Goal: Task Accomplishment & Management: Manage account settings

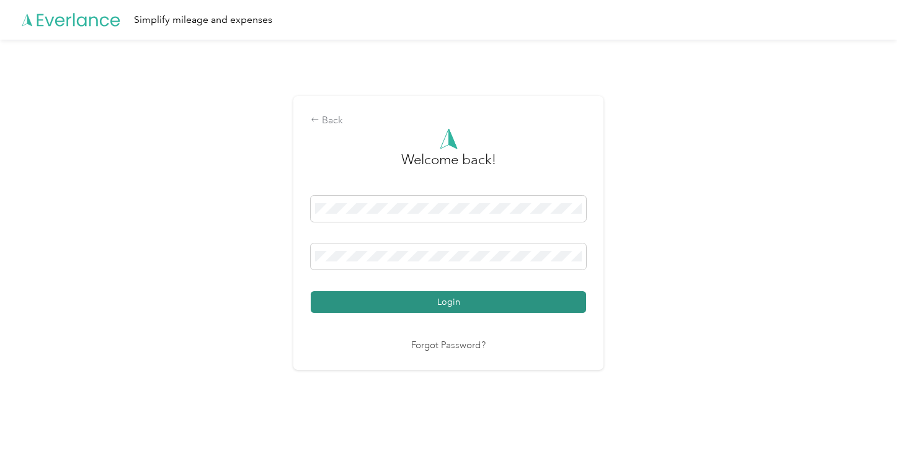
click at [450, 301] on button "Login" at bounding box center [448, 302] width 275 height 22
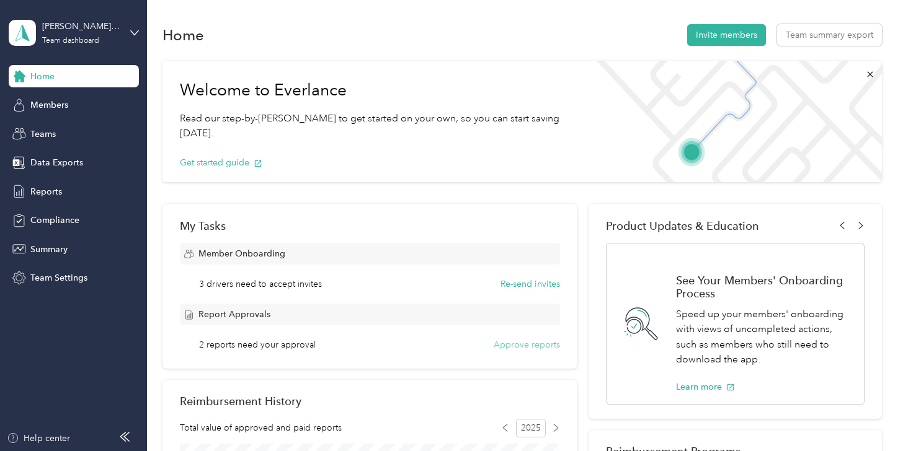
click at [526, 345] on button "Approve reports" at bounding box center [526, 344] width 66 height 13
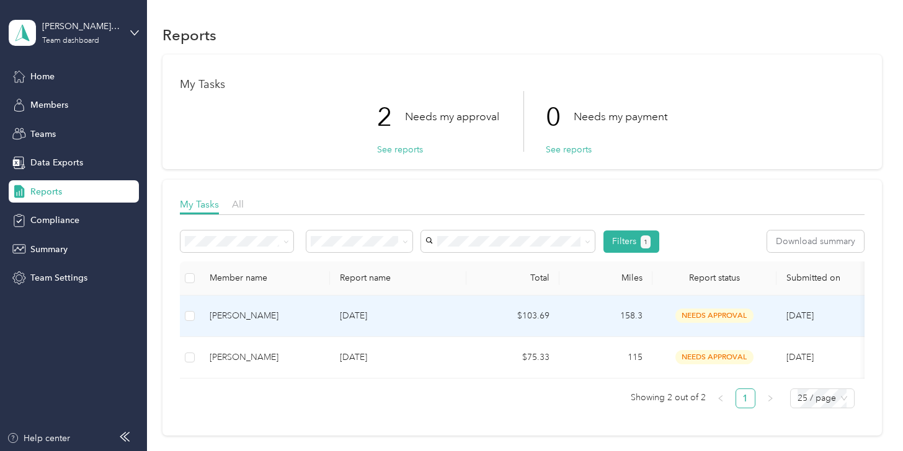
click at [226, 318] on div "[PERSON_NAME]" at bounding box center [265, 316] width 110 height 14
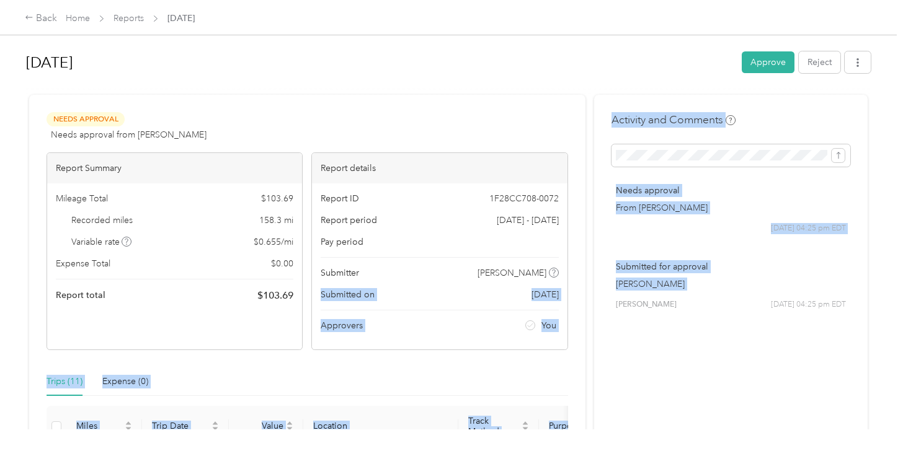
drag, startPoint x: 585, startPoint y: 271, endPoint x: 595, endPoint y: 344, distance: 73.2
click at [892, 127] on div "[DATE] Approve Reject Needs Approval Needs approval from [PERSON_NAME] View act…" at bounding box center [448, 215] width 896 height 430
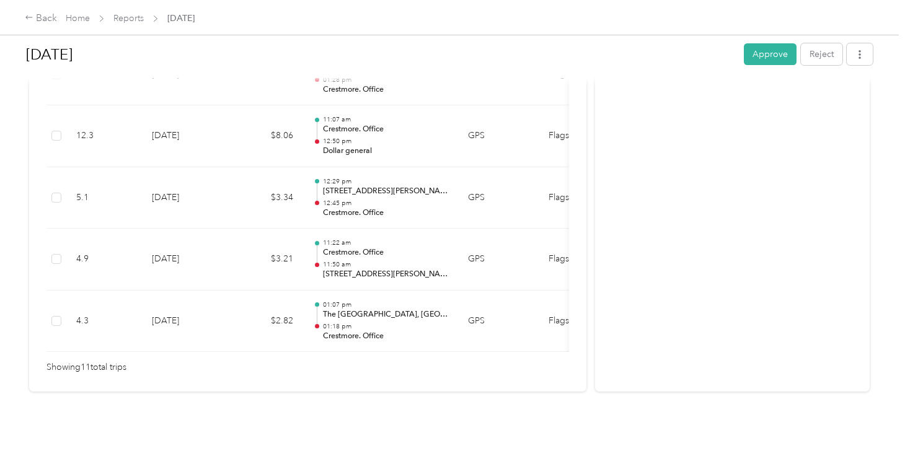
scroll to position [796, 0]
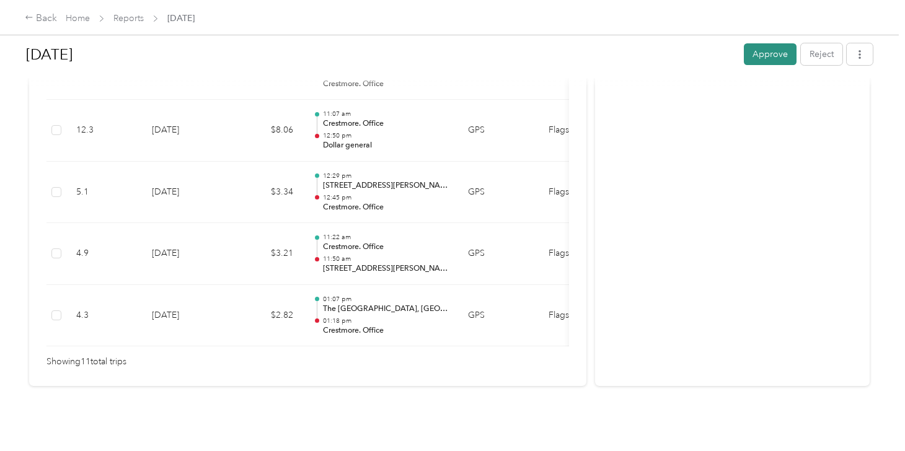
click at [774, 54] on button "Approve" at bounding box center [770, 54] width 53 height 22
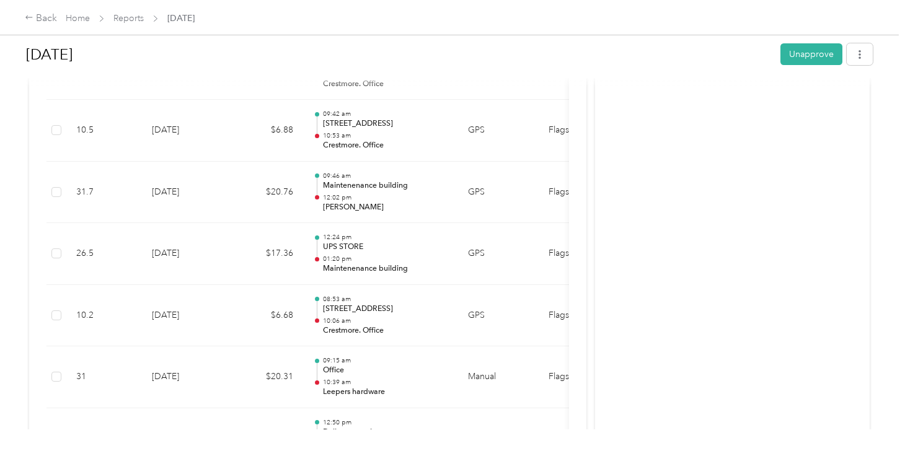
scroll to position [73, 0]
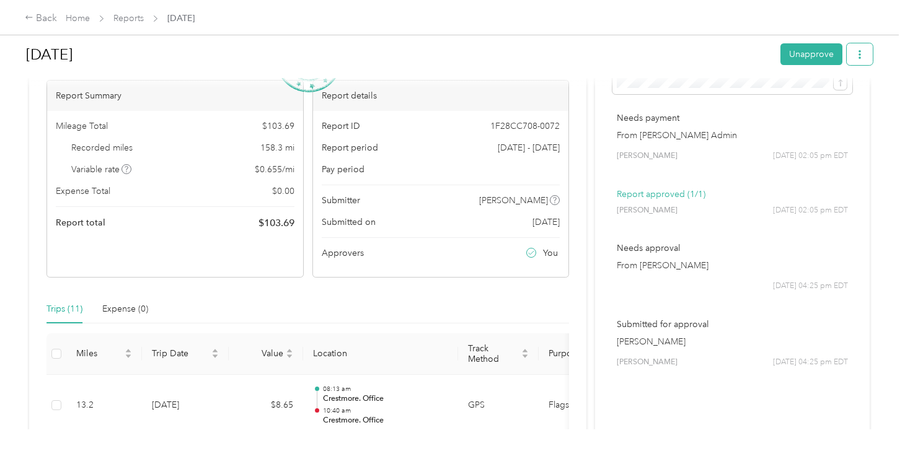
click at [867, 60] on button "button" at bounding box center [860, 54] width 26 height 22
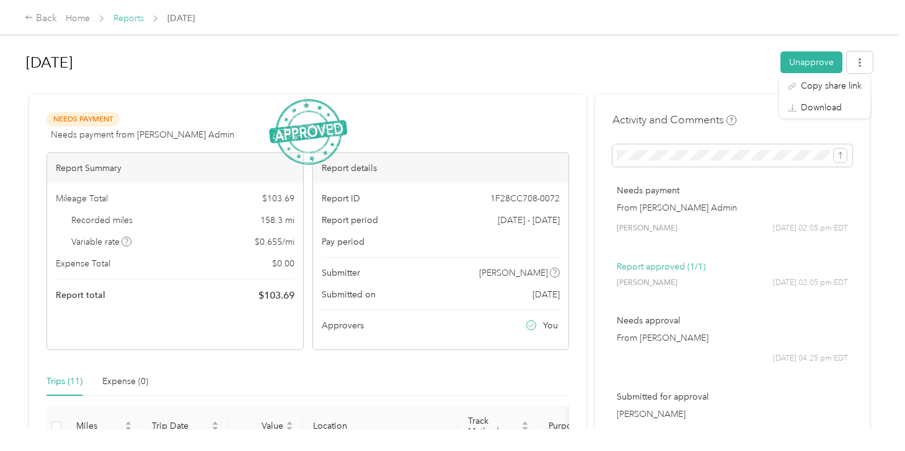
click at [131, 16] on link "Reports" at bounding box center [128, 18] width 30 height 11
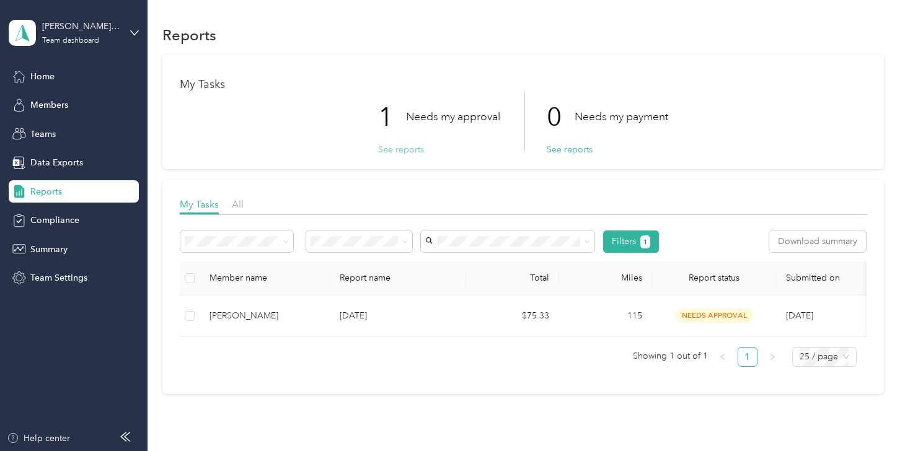
click at [397, 148] on button "See reports" at bounding box center [401, 149] width 46 height 13
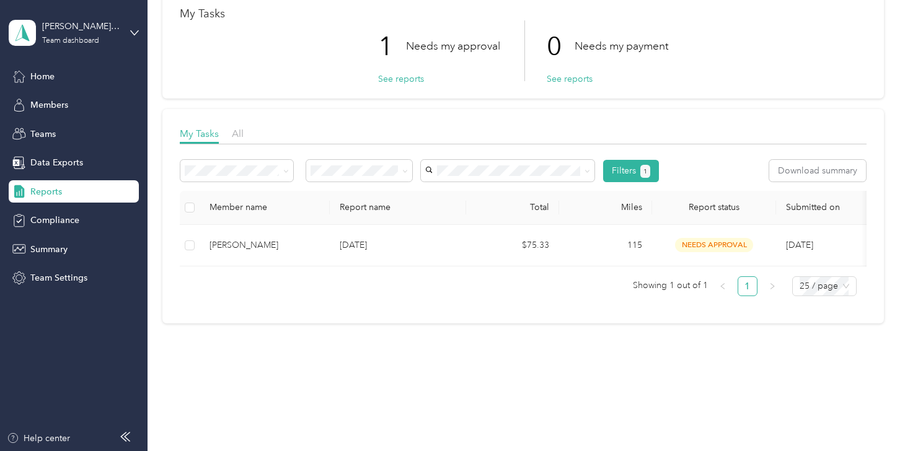
scroll to position [79, 0]
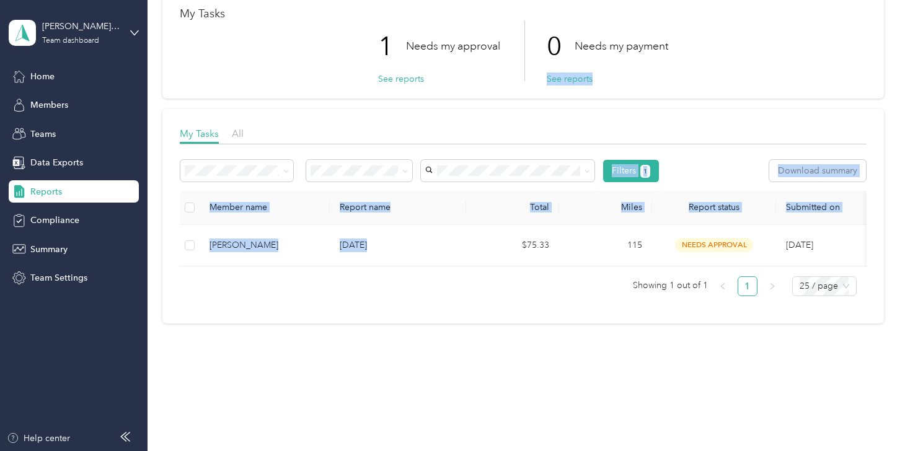
drag, startPoint x: 836, startPoint y: 55, endPoint x: 523, endPoint y: 255, distance: 372.1
click at [523, 255] on div "My Tasks 1 Needs my approval See reports 0 Needs my payment See reports My Task…" at bounding box center [522, 154] width 721 height 340
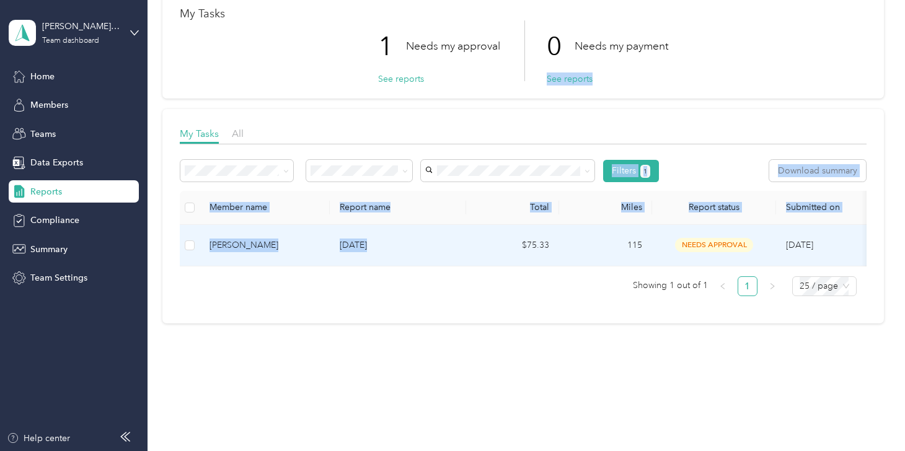
click at [238, 227] on td "[PERSON_NAME]" at bounding box center [265, 246] width 130 height 42
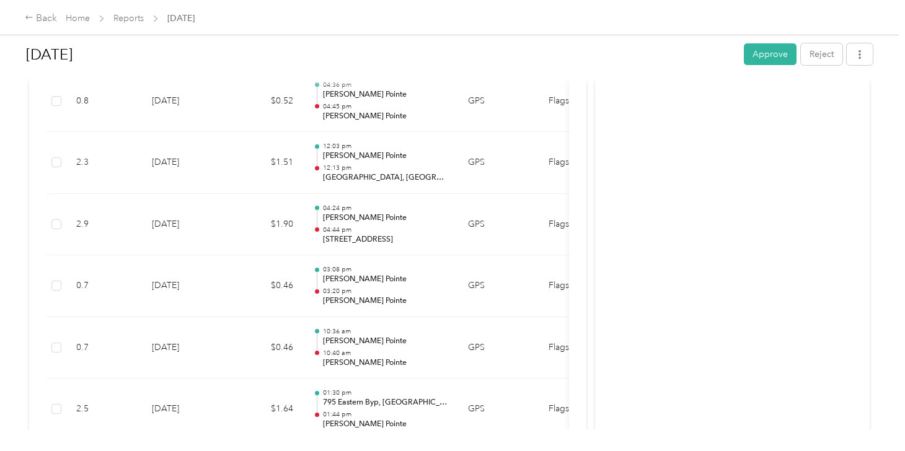
scroll to position [1376, 0]
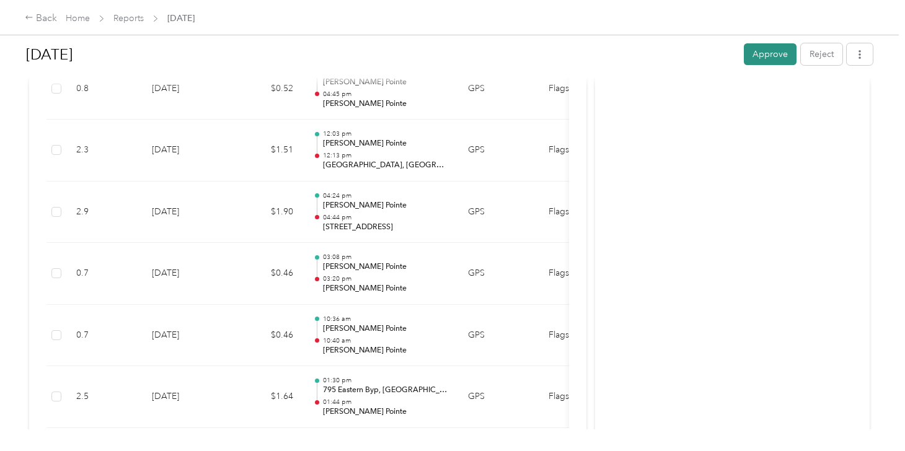
click at [764, 56] on button "Approve" at bounding box center [770, 54] width 53 height 22
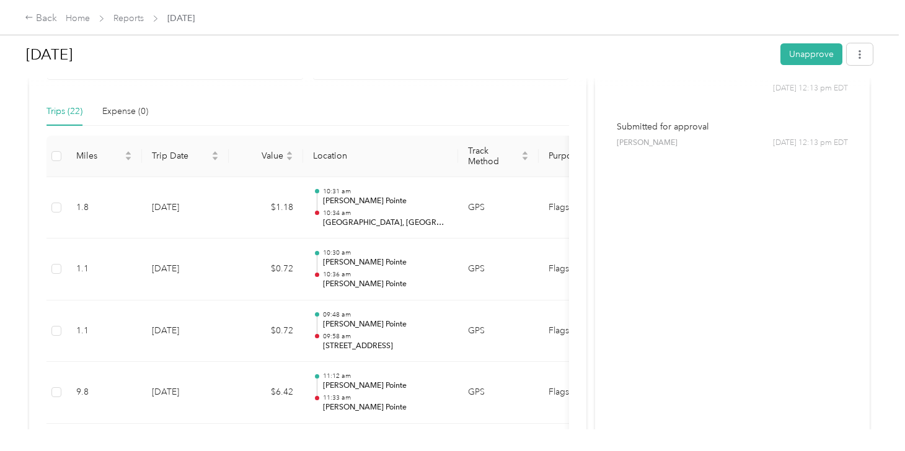
scroll to position [0, 0]
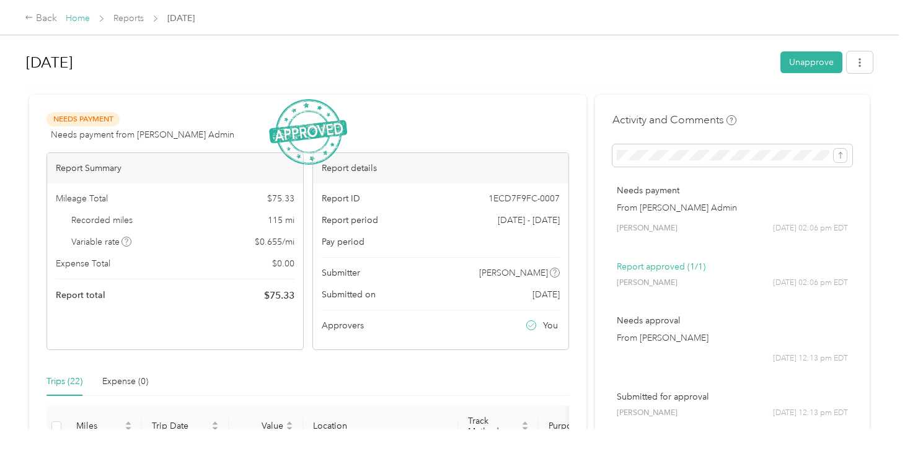
click at [74, 17] on link "Home" at bounding box center [78, 18] width 24 height 11
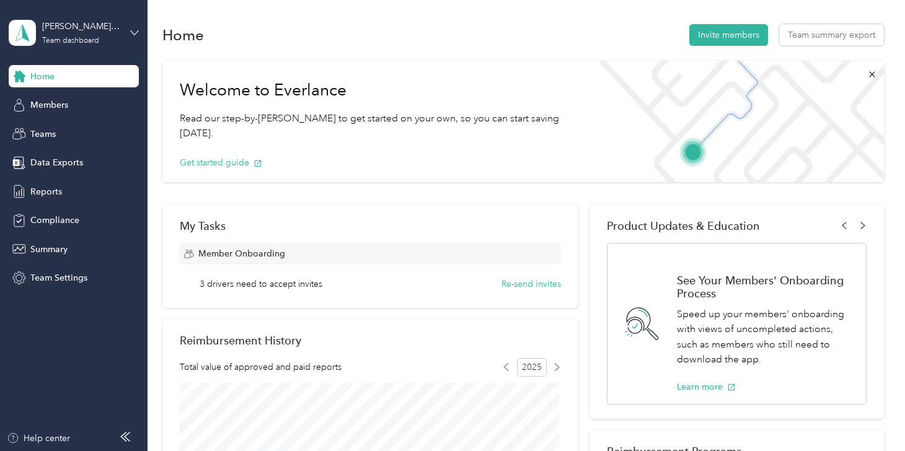
click at [131, 33] on icon at bounding box center [134, 33] width 9 height 9
click at [55, 132] on div "Personal dashboard" at bounding box center [139, 129] width 244 height 22
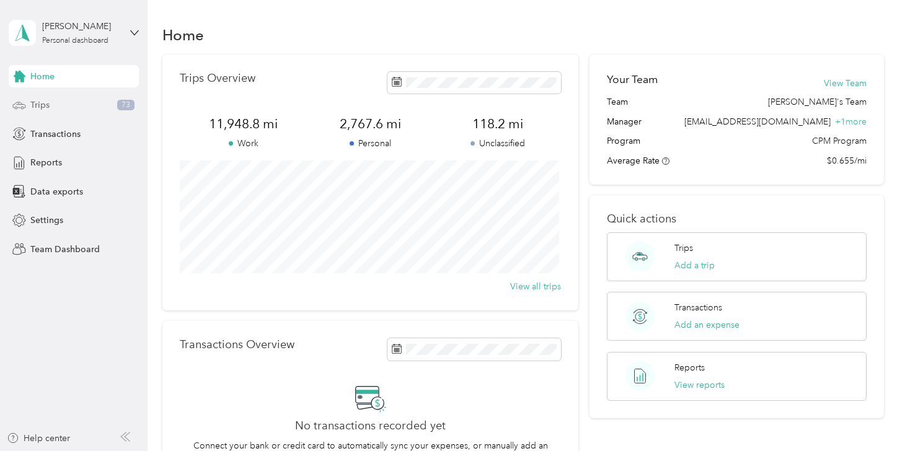
click at [36, 108] on span "Trips" at bounding box center [39, 105] width 19 height 13
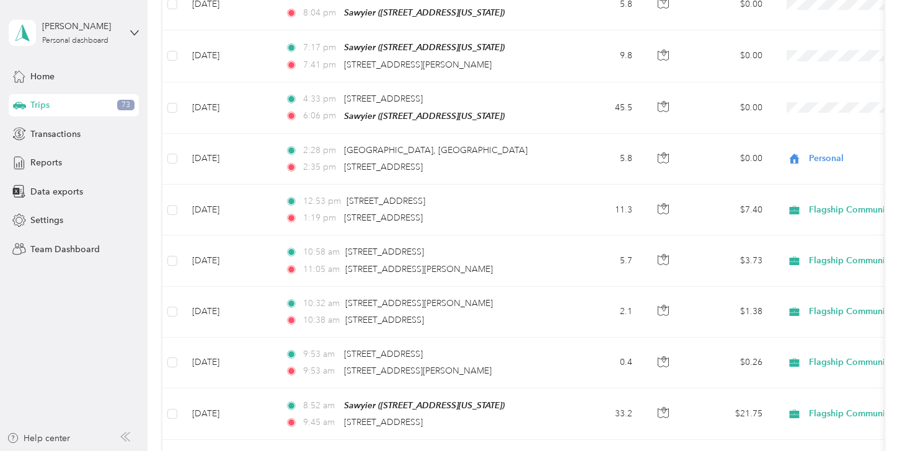
scroll to position [441, 0]
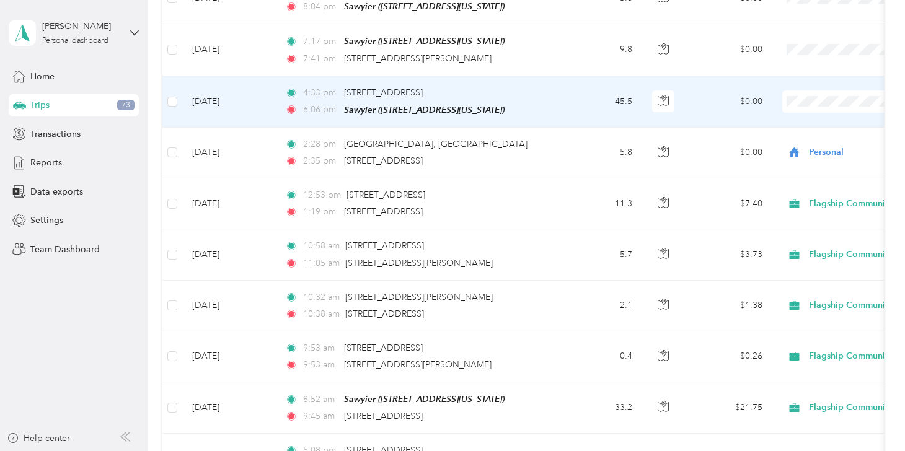
click at [787, 121] on span "Flagship Communities" at bounding box center [839, 116] width 115 height 13
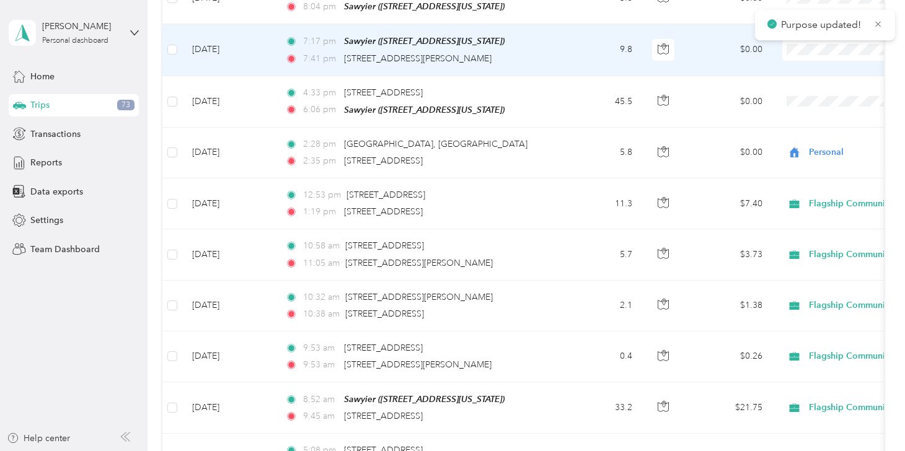
click at [805, 53] on span at bounding box center [859, 49] width 154 height 22
click at [793, 89] on span "Personal" at bounding box center [839, 85] width 115 height 13
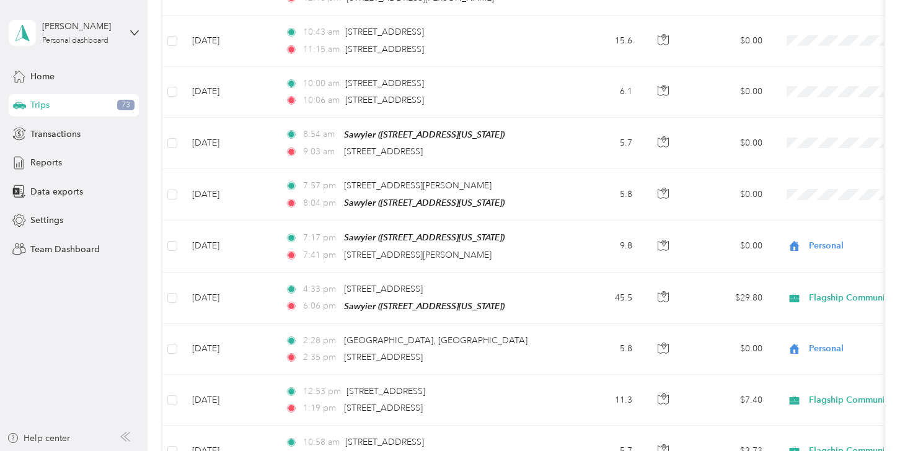
scroll to position [242, 0]
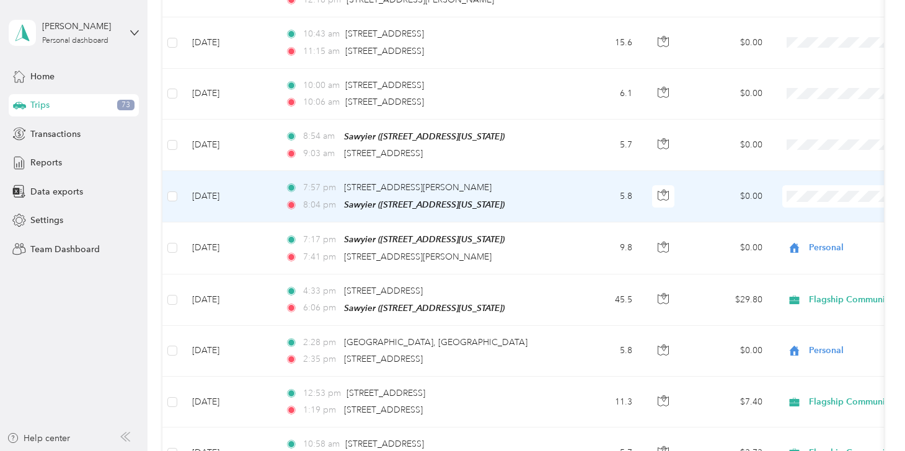
click at [801, 240] on li "Personal" at bounding box center [828, 235] width 154 height 22
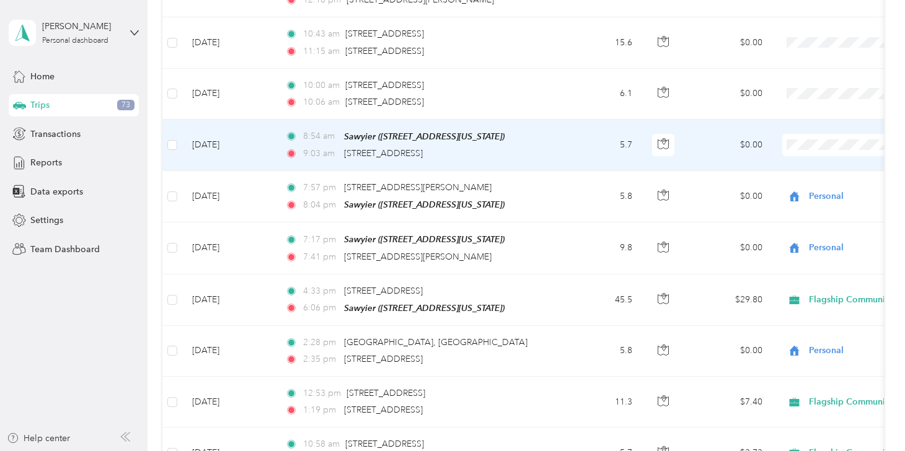
click at [802, 189] on li "Personal" at bounding box center [828, 189] width 154 height 22
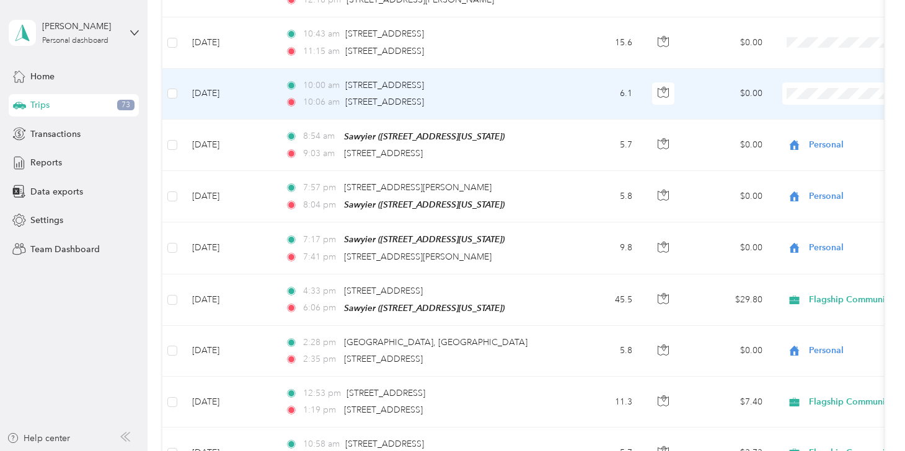
click at [798, 116] on li "Flagship Communities" at bounding box center [828, 116] width 154 height 22
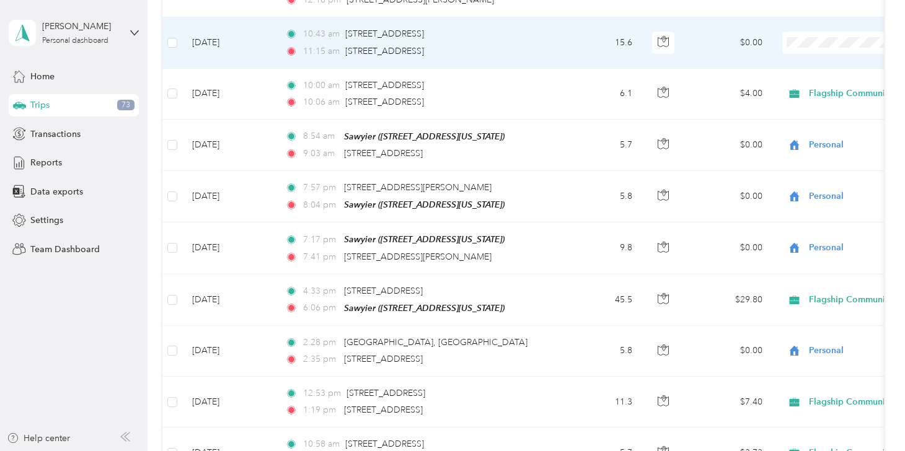
click at [796, 61] on span "Flagship Communities" at bounding box center [839, 65] width 115 height 13
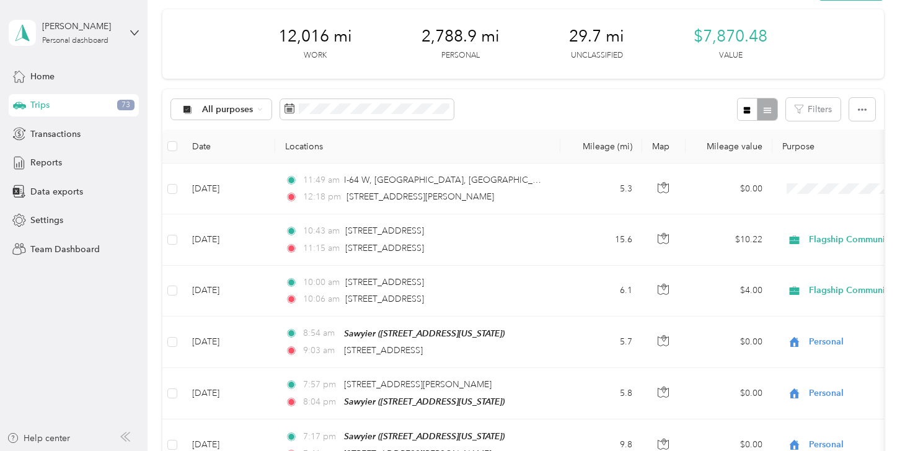
scroll to position [44, 0]
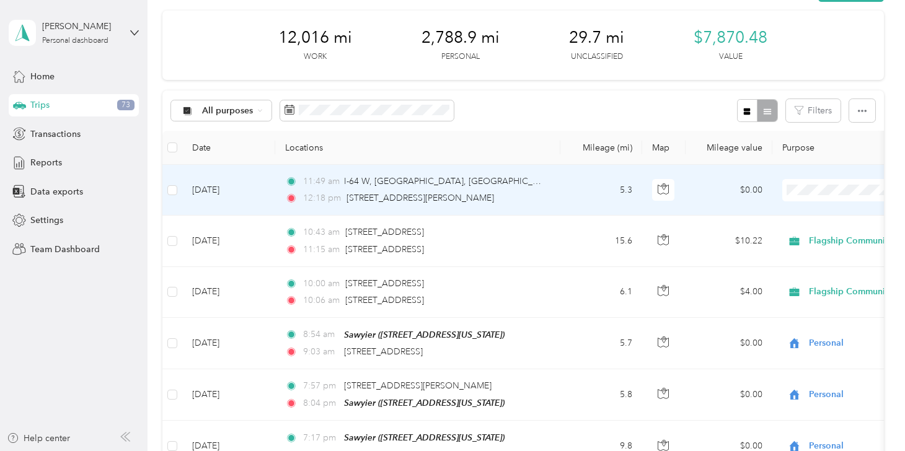
click at [795, 216] on ol "Flagship Communities Personal" at bounding box center [828, 221] width 154 height 43
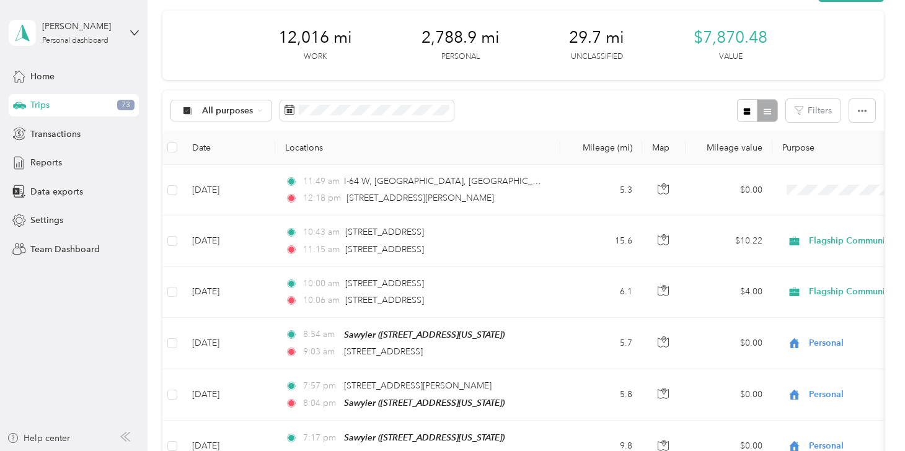
click at [638, 113] on div "All purposes Filters" at bounding box center [522, 110] width 721 height 40
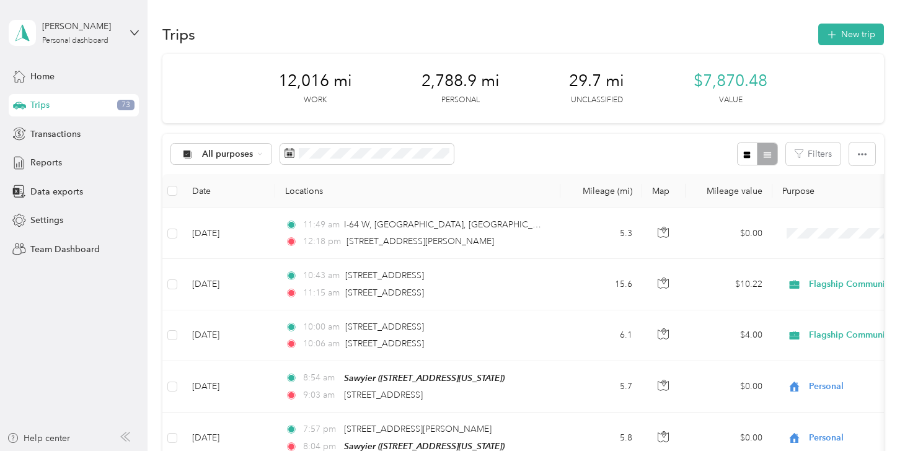
scroll to position [0, 0]
click at [838, 33] on button "New trip" at bounding box center [851, 35] width 66 height 22
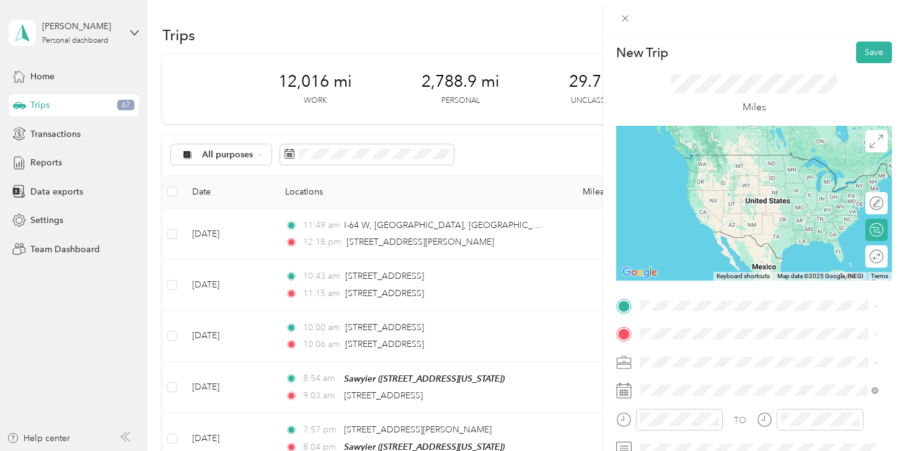
click at [704, 154] on span "[STREET_ADDRESS][PERSON_NAME][US_STATE]" at bounding box center [760, 148] width 193 height 11
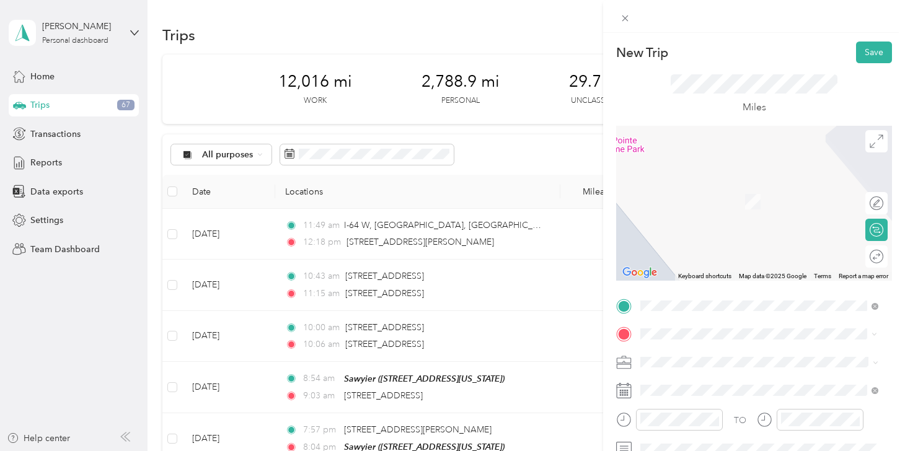
click at [697, 189] on span "[STREET_ADDRESS][US_STATE]" at bounding box center [726, 183] width 124 height 11
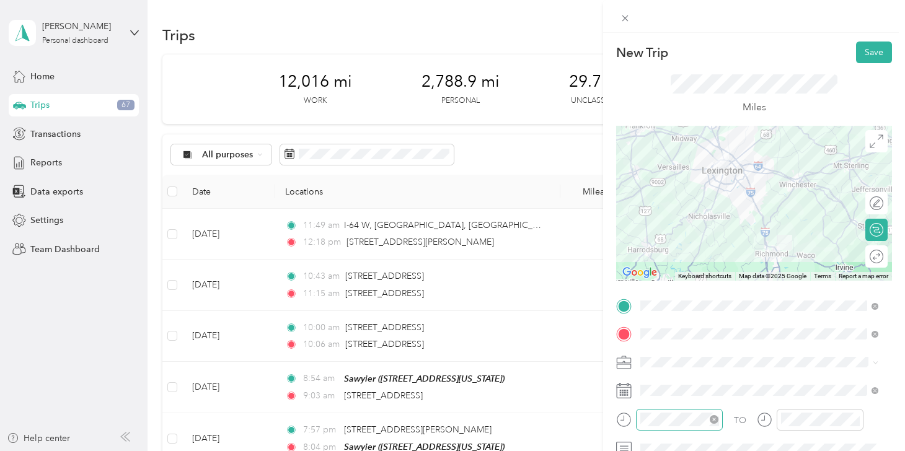
click at [713, 420] on icon "close-circle" at bounding box center [714, 419] width 9 height 9
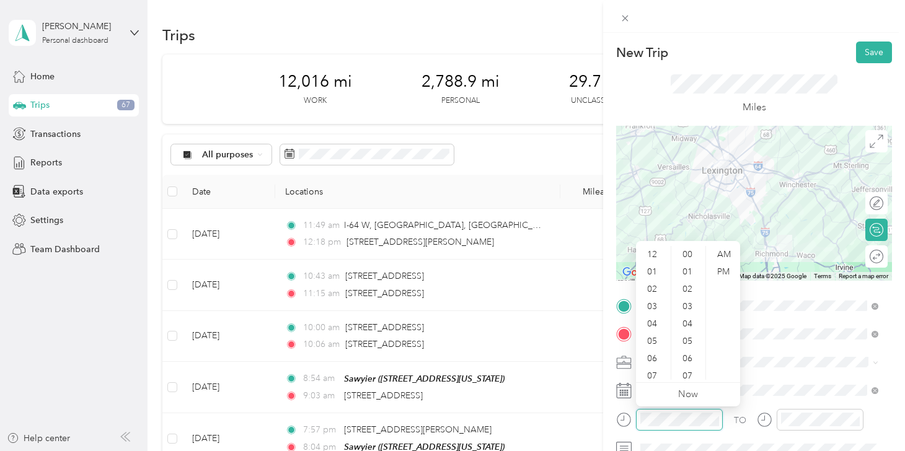
scroll to position [382, 0]
click at [652, 337] on div "05" at bounding box center [653, 341] width 30 height 17
click at [683, 342] on div "27" at bounding box center [689, 341] width 30 height 17
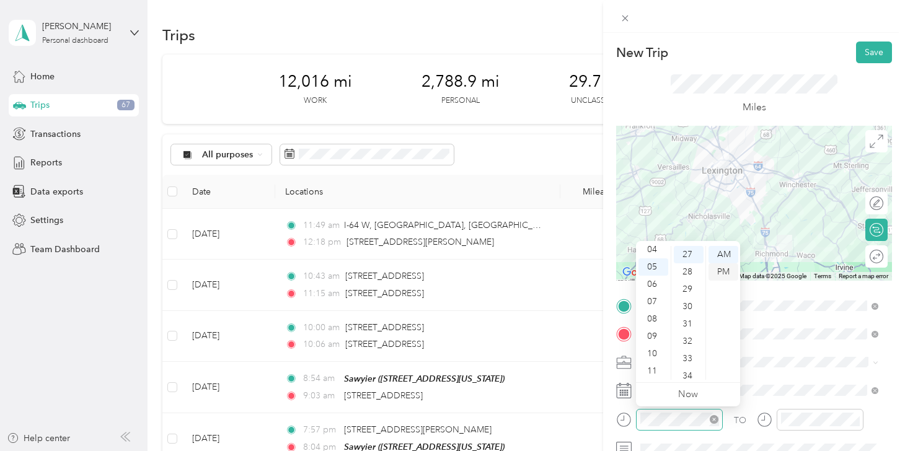
click at [723, 275] on div "PM" at bounding box center [723, 271] width 30 height 17
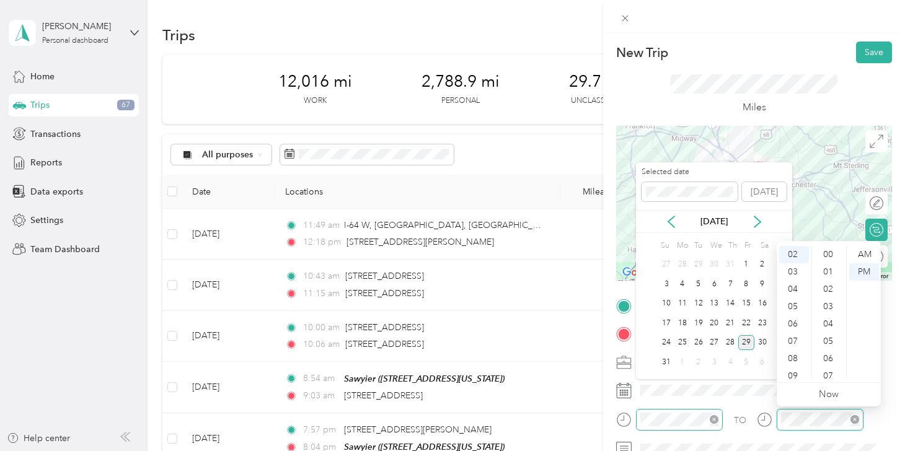
scroll to position [382, 0]
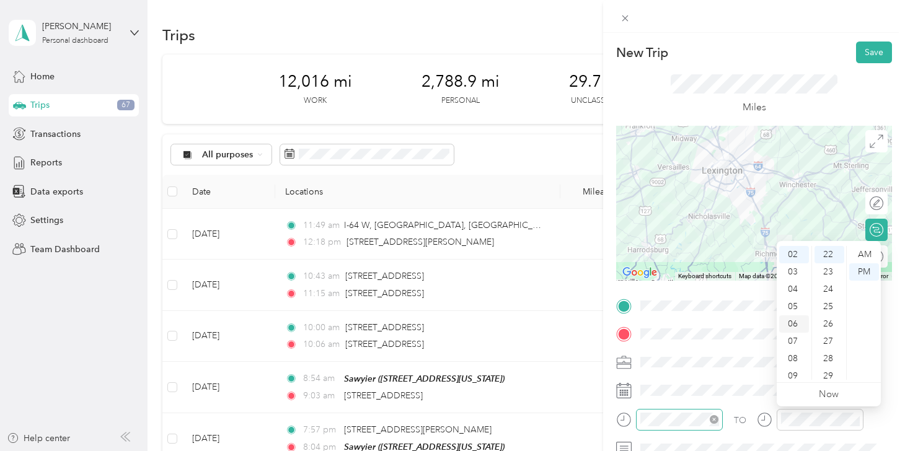
click at [790, 326] on div "06" at bounding box center [794, 324] width 30 height 17
click at [831, 354] on div "32" at bounding box center [829, 353] width 30 height 17
click at [865, 276] on div "PM" at bounding box center [864, 271] width 30 height 17
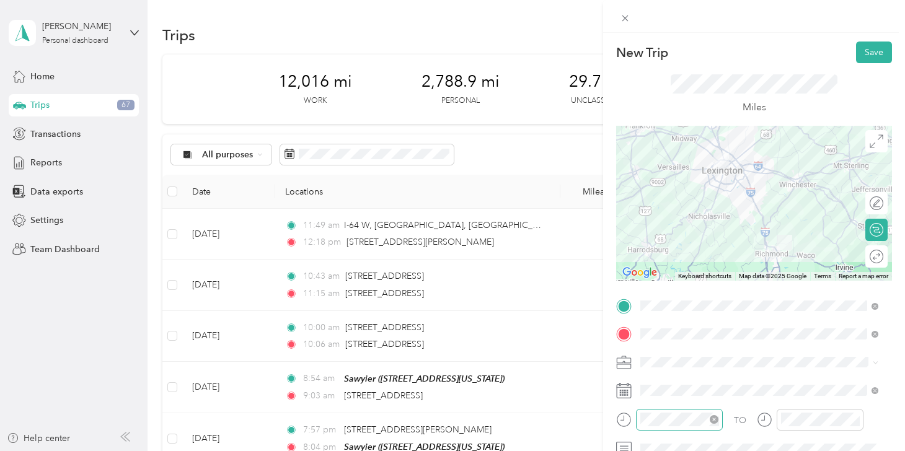
click at [842, 105] on div "Miles" at bounding box center [754, 94] width 276 height 63
click at [864, 51] on button "Save" at bounding box center [874, 53] width 36 height 22
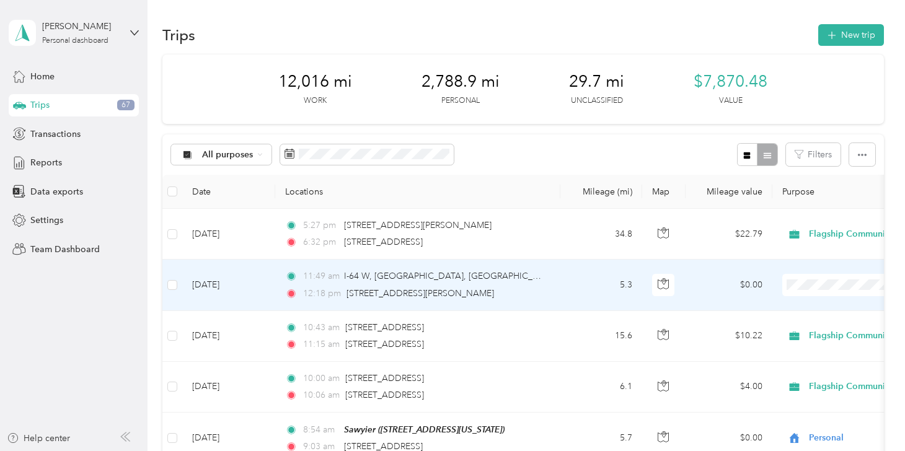
click at [800, 309] on li "Flagship Communities" at bounding box center [828, 301] width 154 height 22
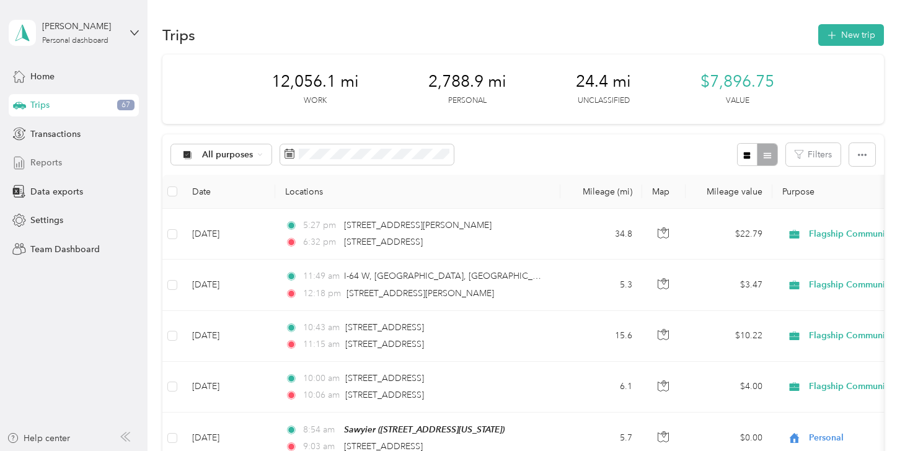
click at [47, 162] on span "Reports" at bounding box center [46, 162] width 32 height 13
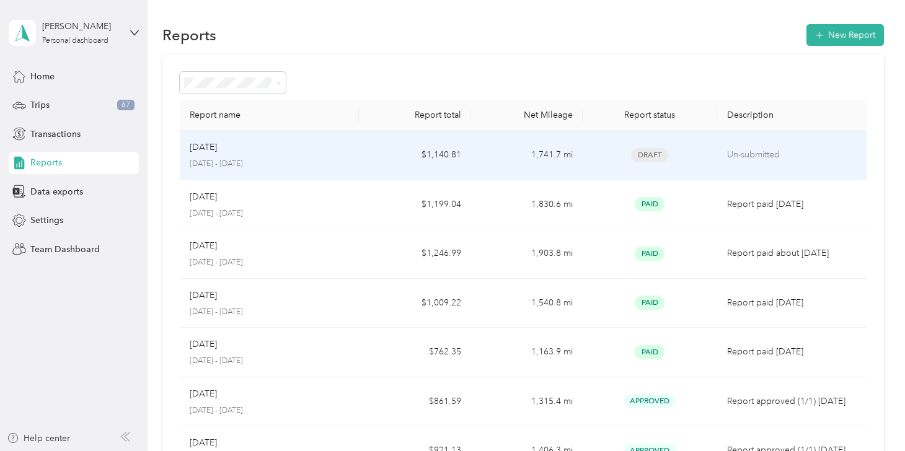
click at [350, 151] on td "Aug [DATE] - [DATE]" at bounding box center [269, 156] width 179 height 50
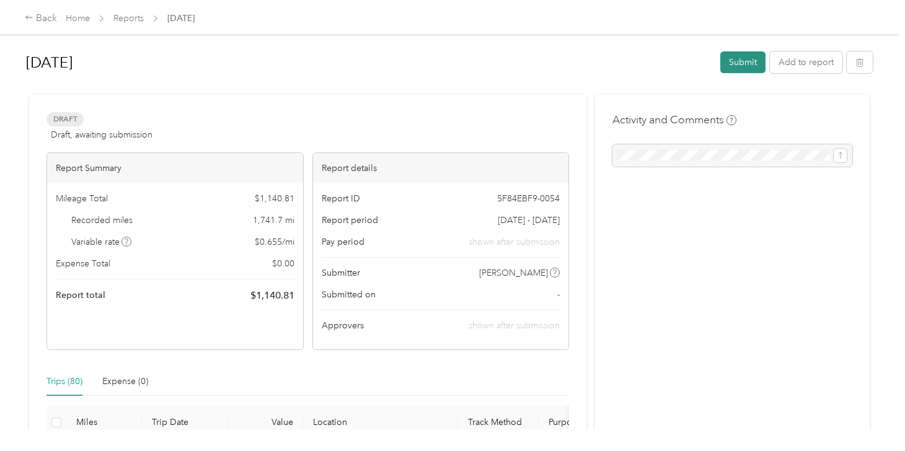
click at [740, 61] on button "Submit" at bounding box center [742, 62] width 45 height 22
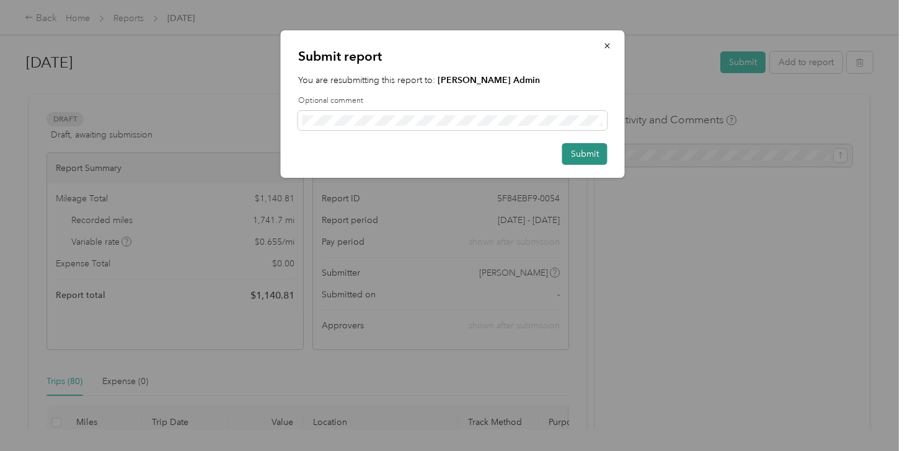
click at [590, 149] on button "Submit" at bounding box center [584, 154] width 45 height 22
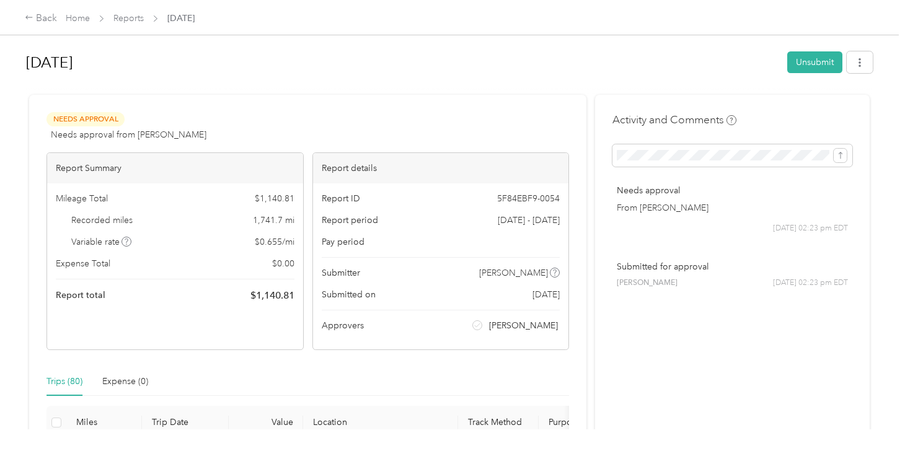
click at [298, 49] on h1 "[DATE]" at bounding box center [402, 63] width 753 height 30
